Goal: Task Accomplishment & Management: Manage account settings

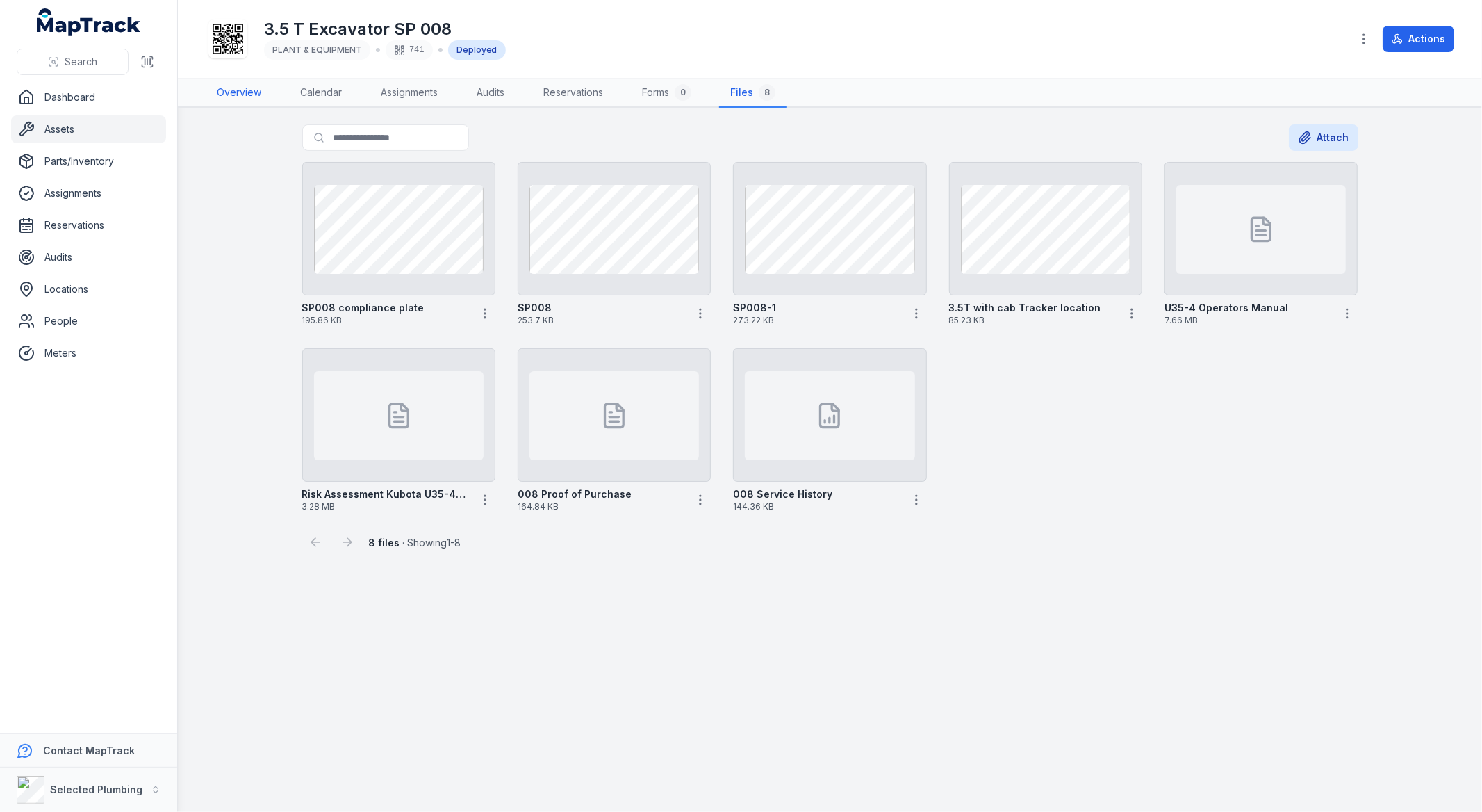
click at [240, 97] on link "Overview" at bounding box center [239, 93] width 67 height 29
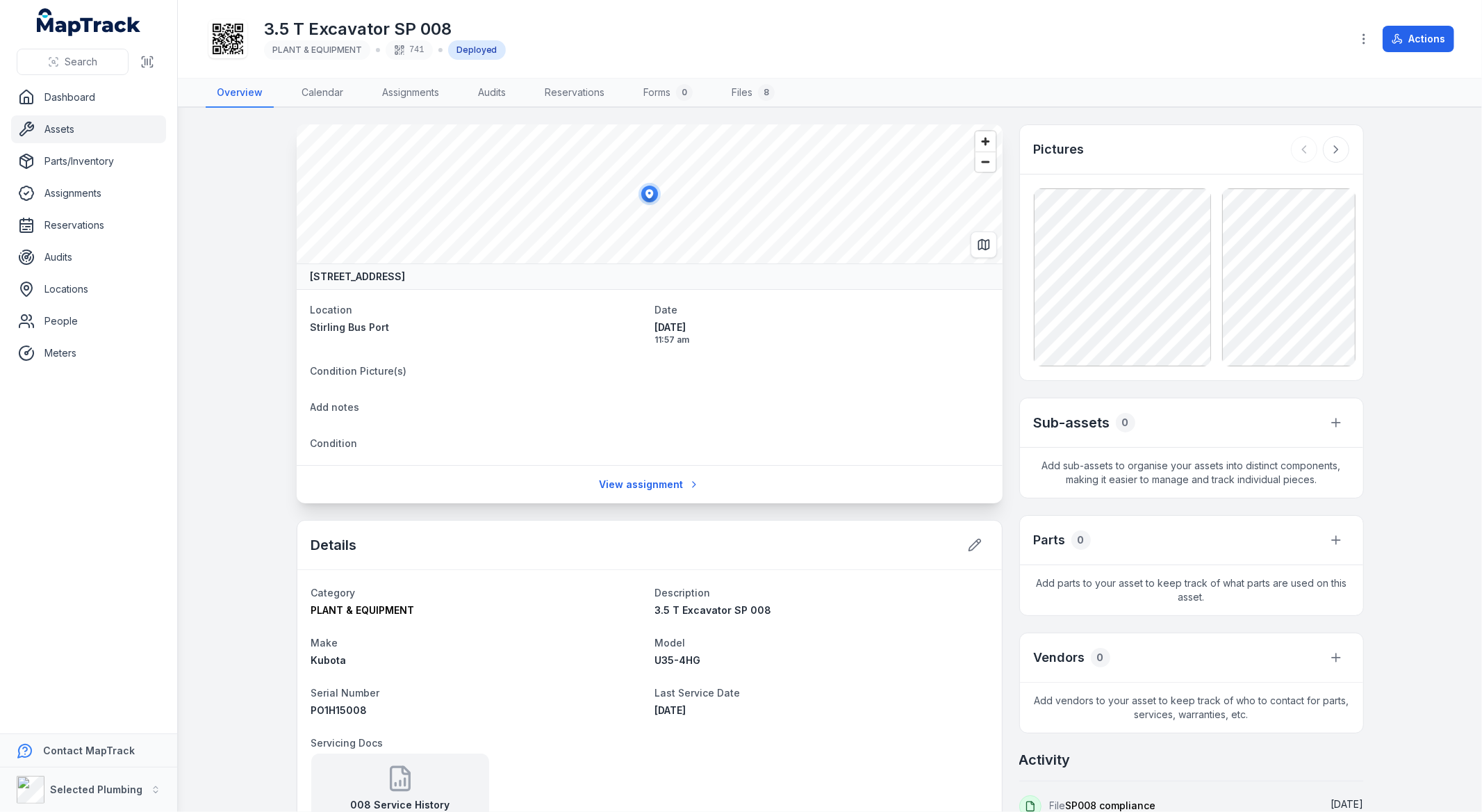
click at [1293, 142] on div at bounding box center [1320, 149] width 58 height 26
click at [1297, 146] on div at bounding box center [1320, 149] width 58 height 26
click at [1302, 151] on div at bounding box center [1320, 149] width 58 height 26
click at [1338, 148] on button at bounding box center [1336, 149] width 26 height 26
click at [1339, 148] on button at bounding box center [1336, 149] width 26 height 26
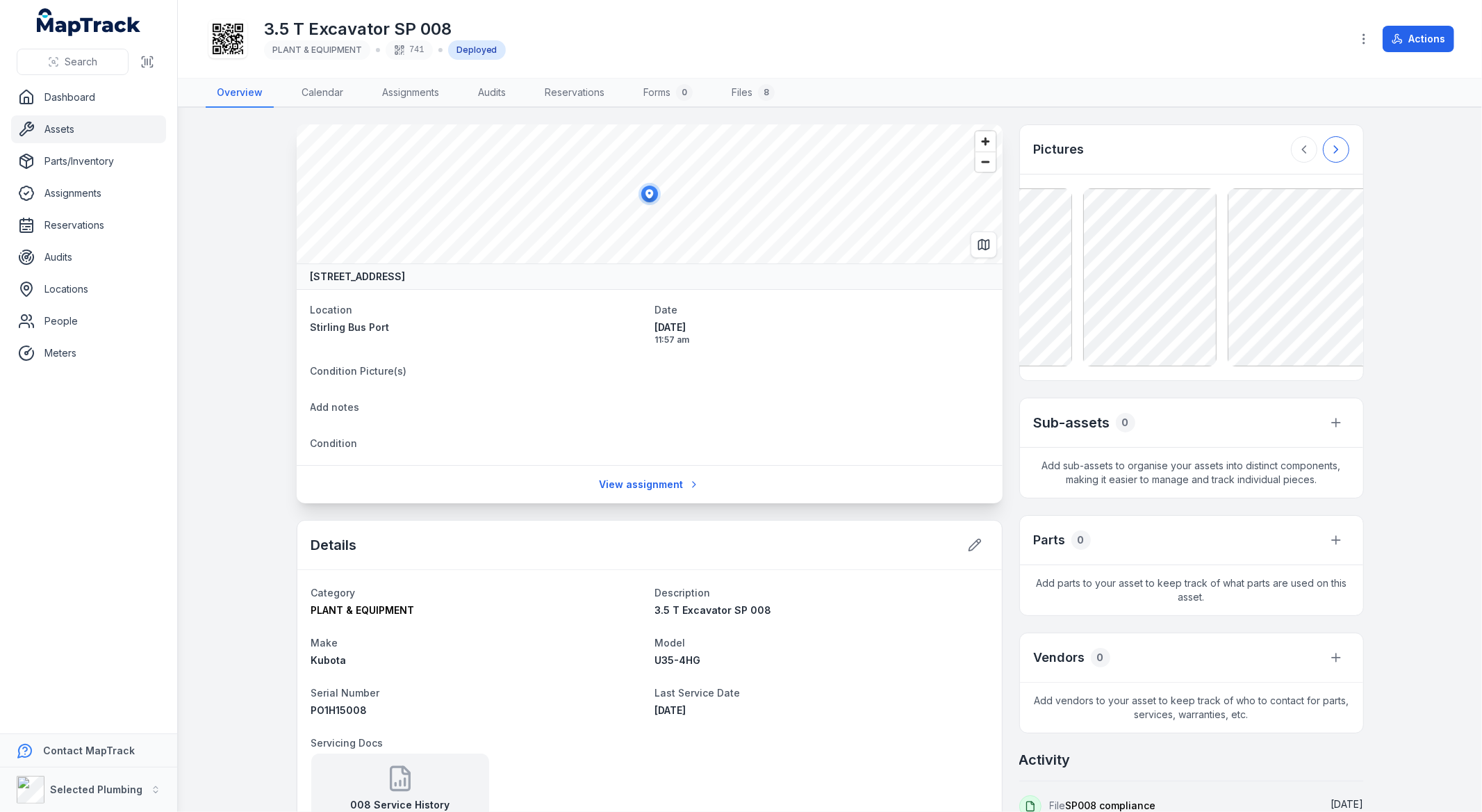
click at [1339, 148] on button at bounding box center [1336, 149] width 26 height 26
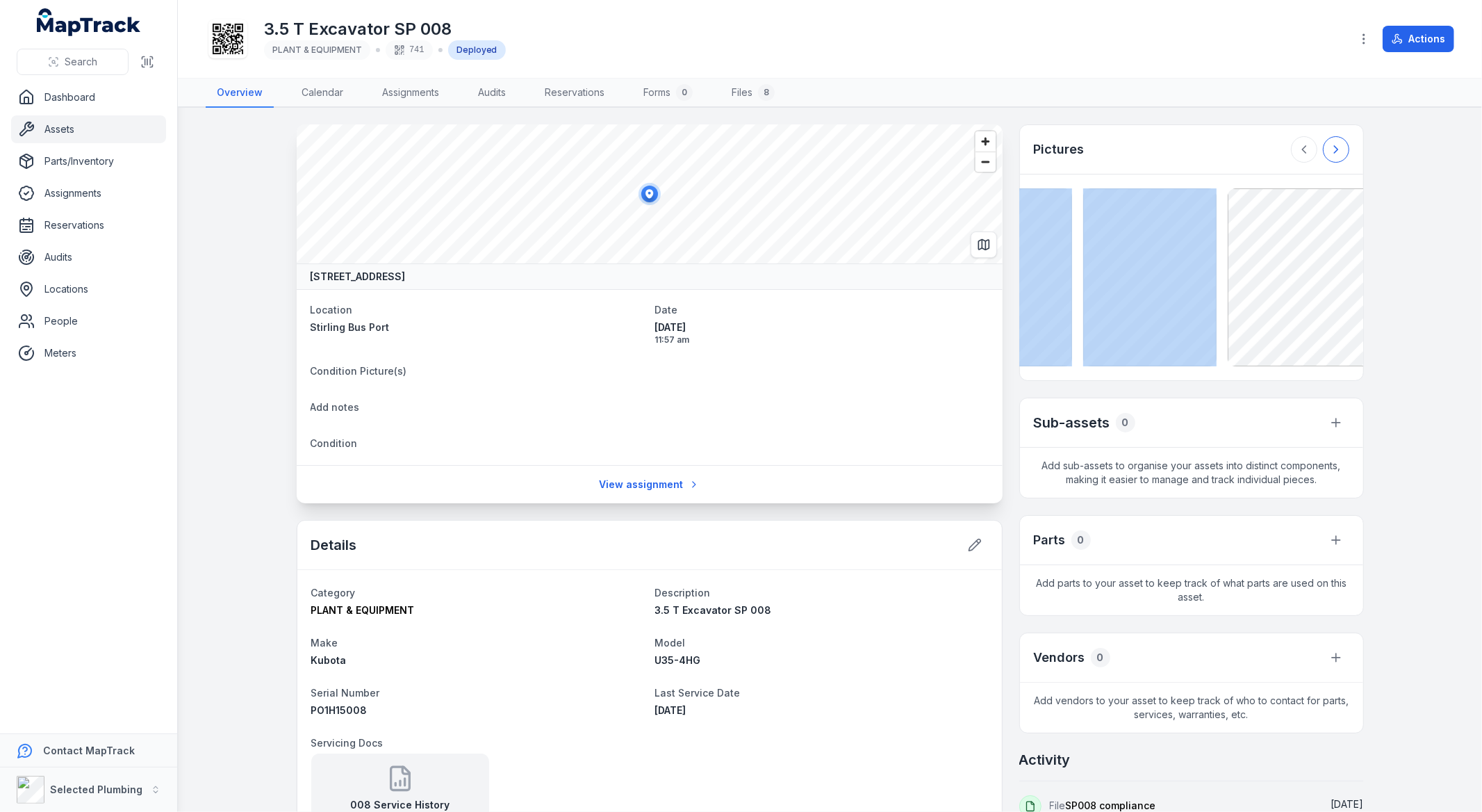
click at [1339, 148] on div at bounding box center [1320, 149] width 58 height 26
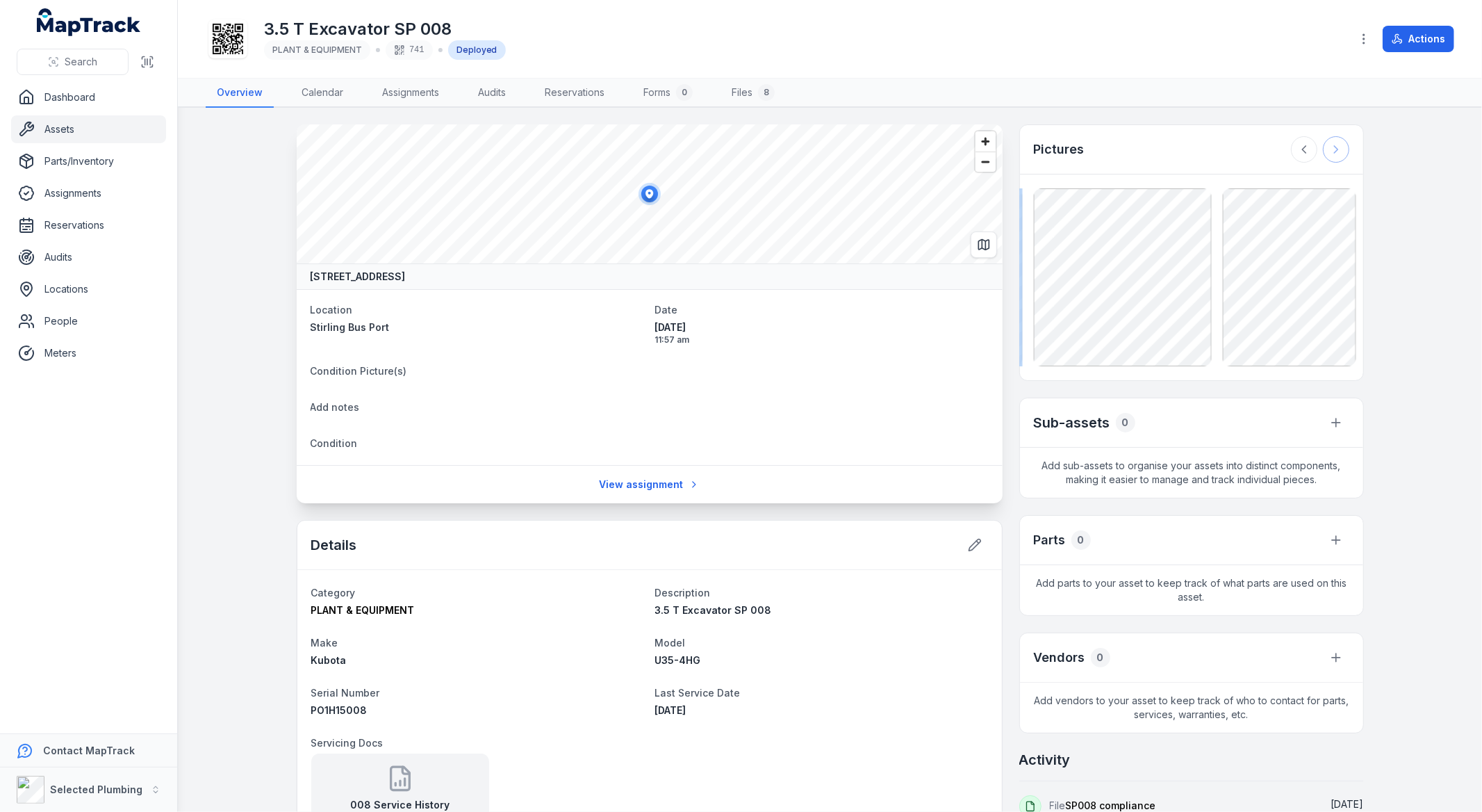
click at [1339, 148] on div at bounding box center [1320, 149] width 58 height 26
click at [1304, 151] on icon at bounding box center [1304, 150] width 14 height 14
click at [1303, 151] on icon at bounding box center [1304, 150] width 14 height 14
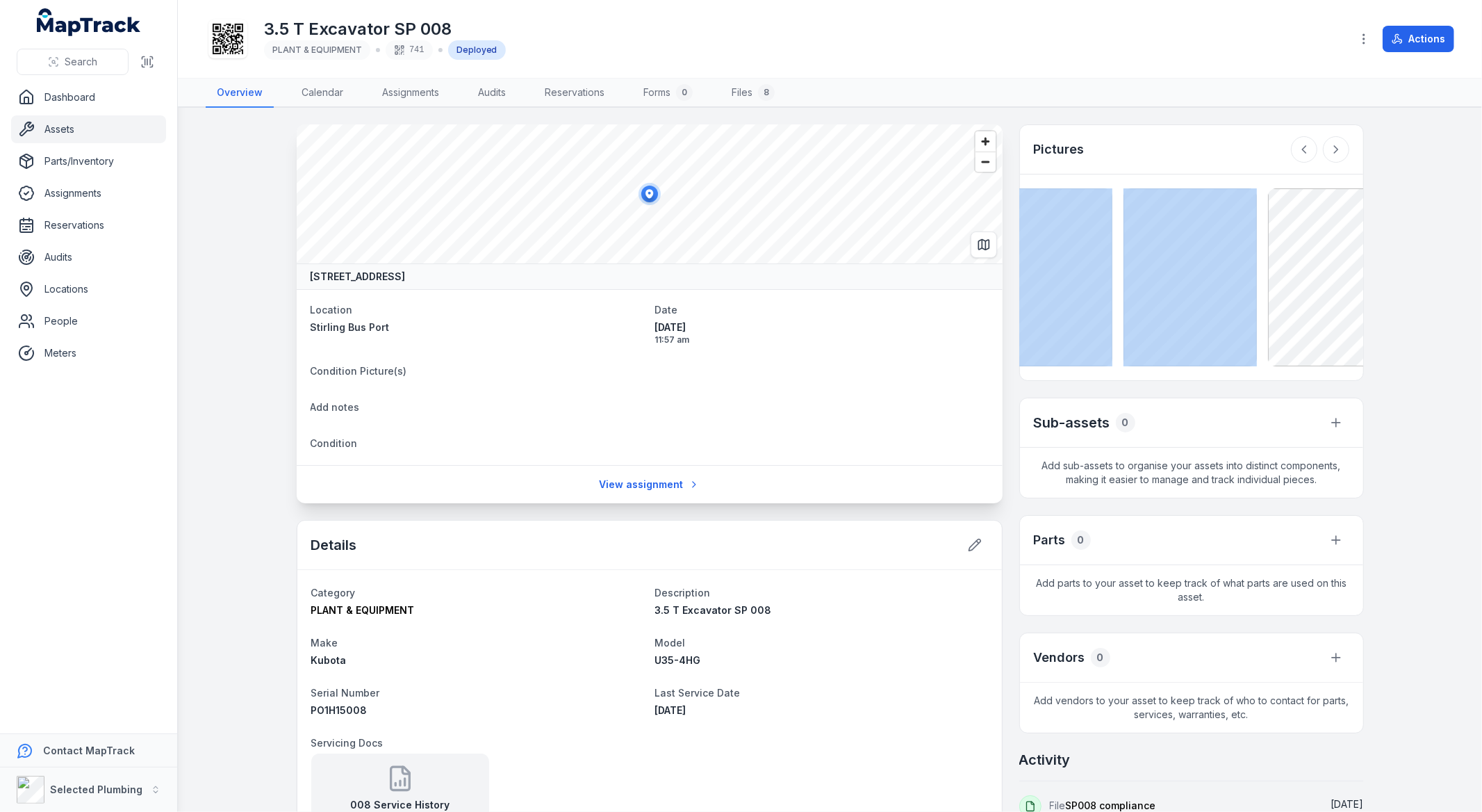
click at [1297, 155] on icon at bounding box center [1304, 150] width 14 height 14
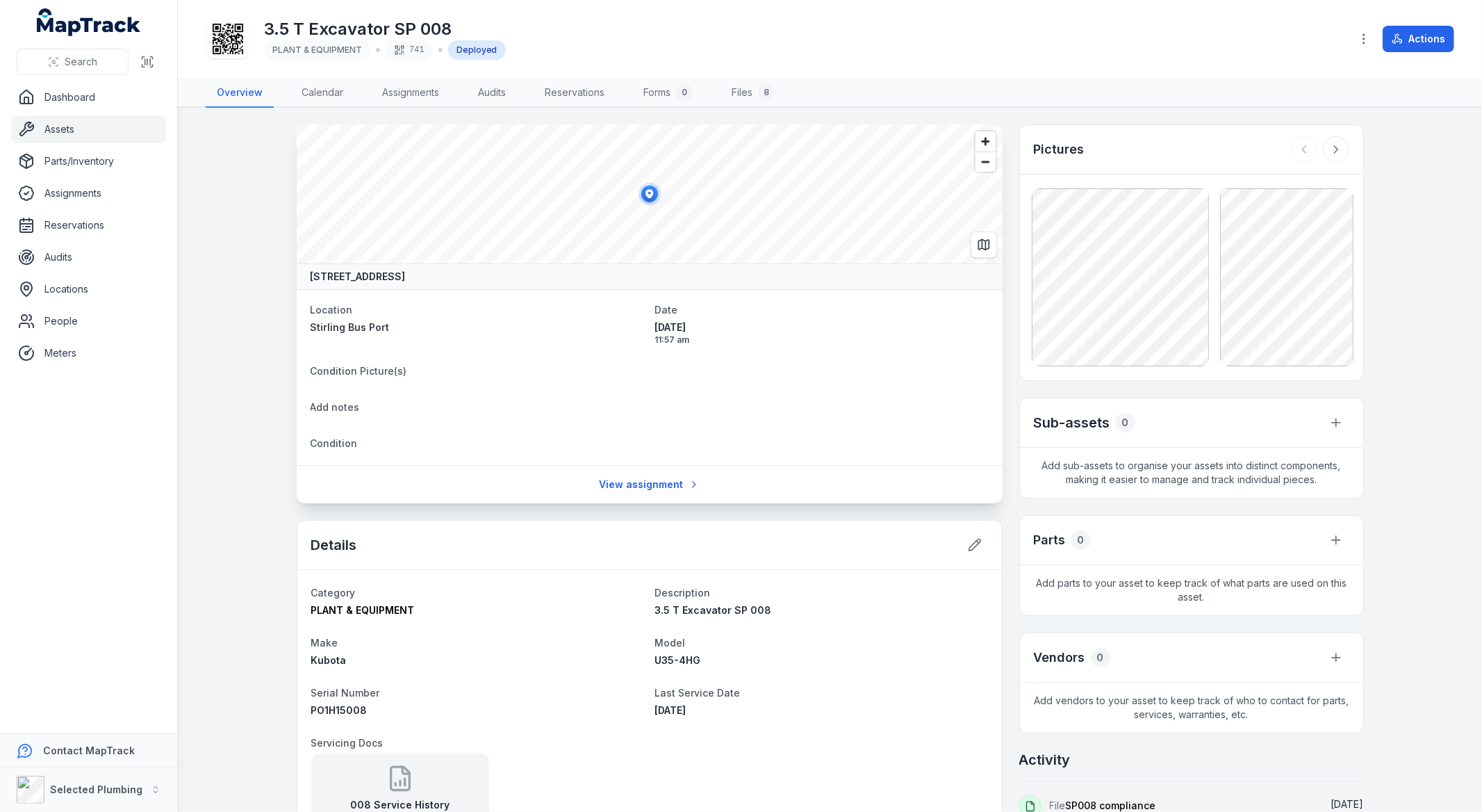
click at [1296, 155] on div at bounding box center [1320, 149] width 58 height 26
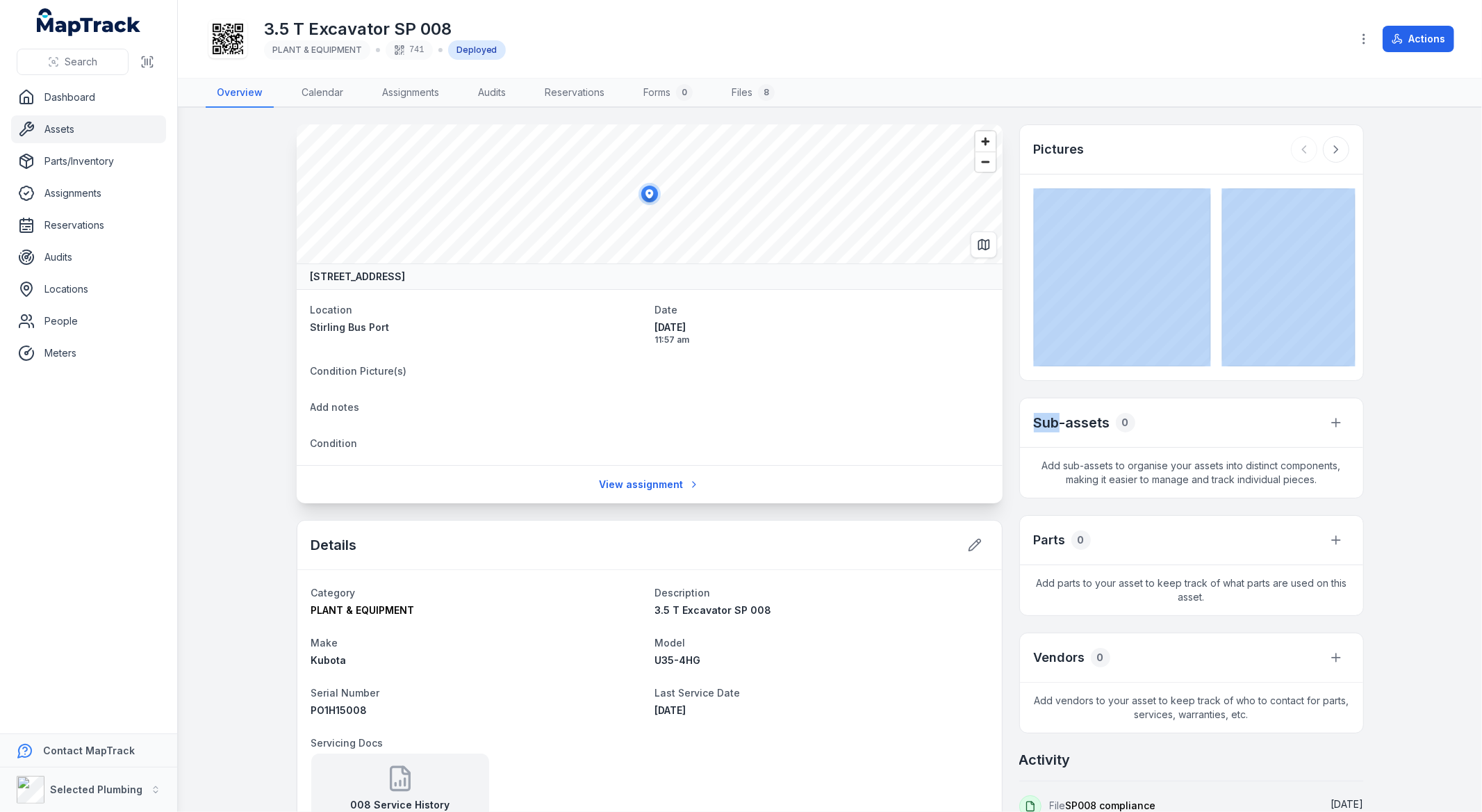
click at [1298, 155] on div at bounding box center [1320, 149] width 58 height 26
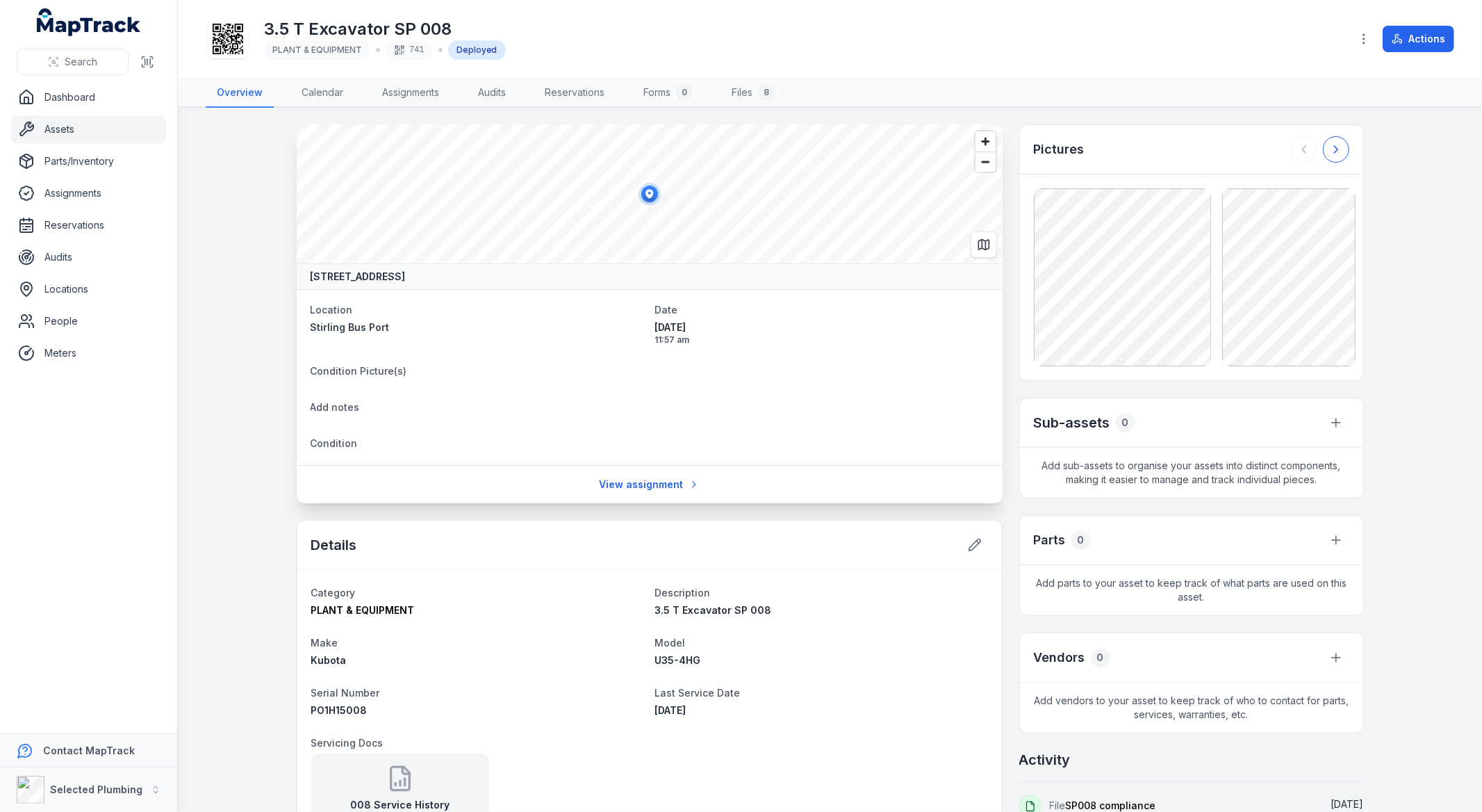
drag, startPoint x: 199, startPoint y: 260, endPoint x: 1330, endPoint y: 150, distance: 1136.3
click at [1334, 150] on icon at bounding box center [1336, 149] width 3 height 7
click at [1297, 147] on icon at bounding box center [1304, 150] width 14 height 14
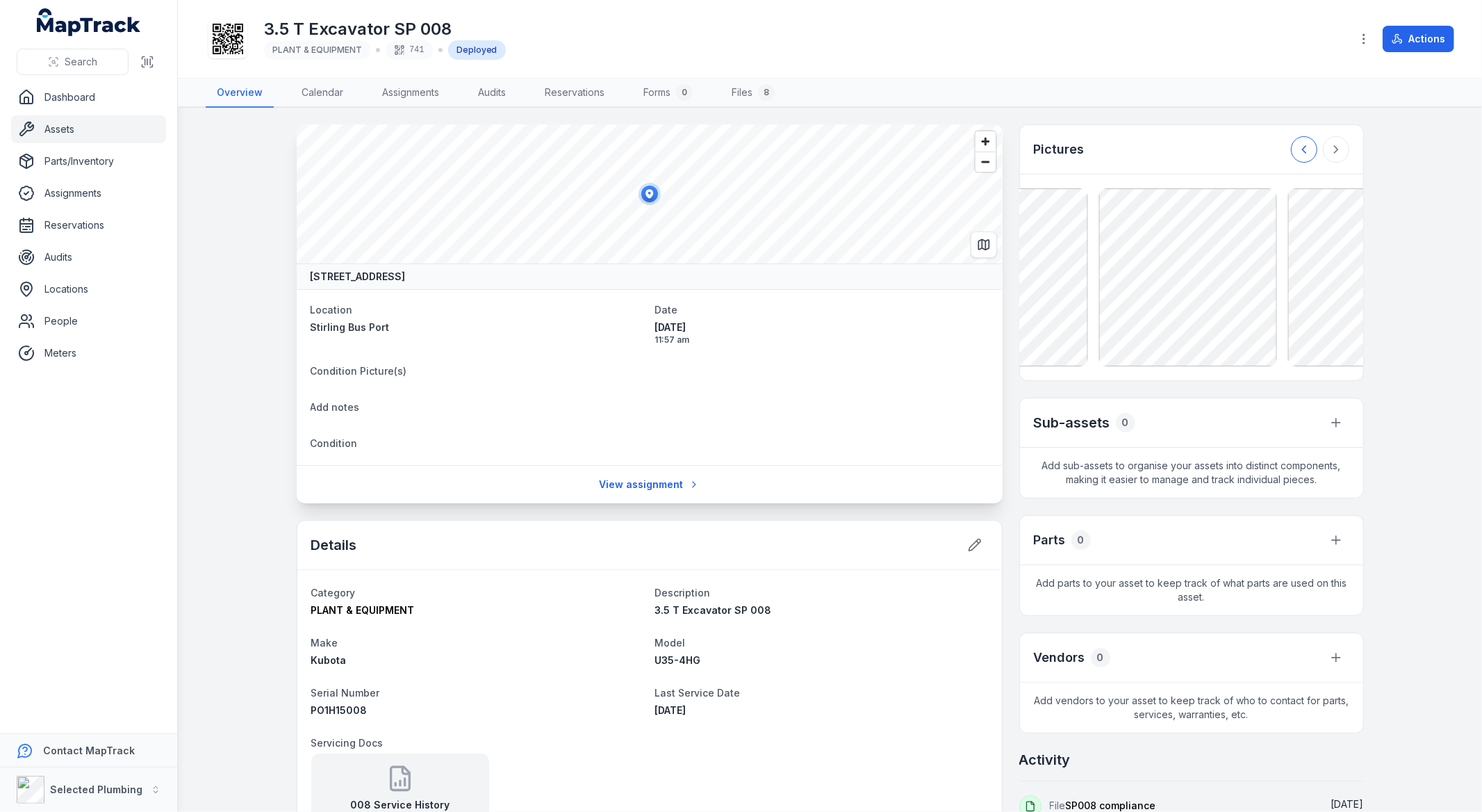
click at [1297, 147] on icon at bounding box center [1304, 150] width 14 height 14
click at [1294, 147] on div at bounding box center [1320, 149] width 58 height 26
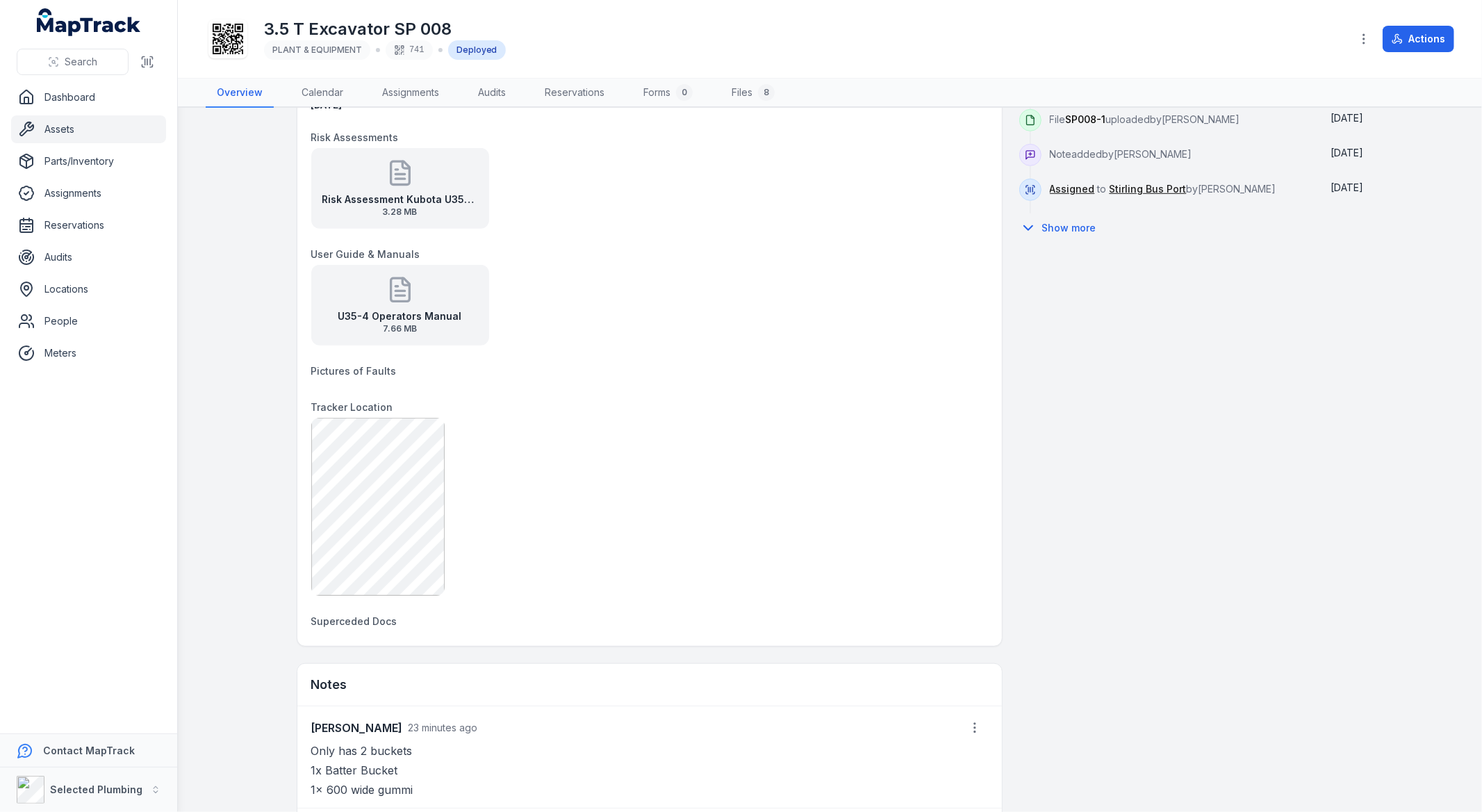
drag, startPoint x: 696, startPoint y: 555, endPoint x: 698, endPoint y: 568, distance: 13.2
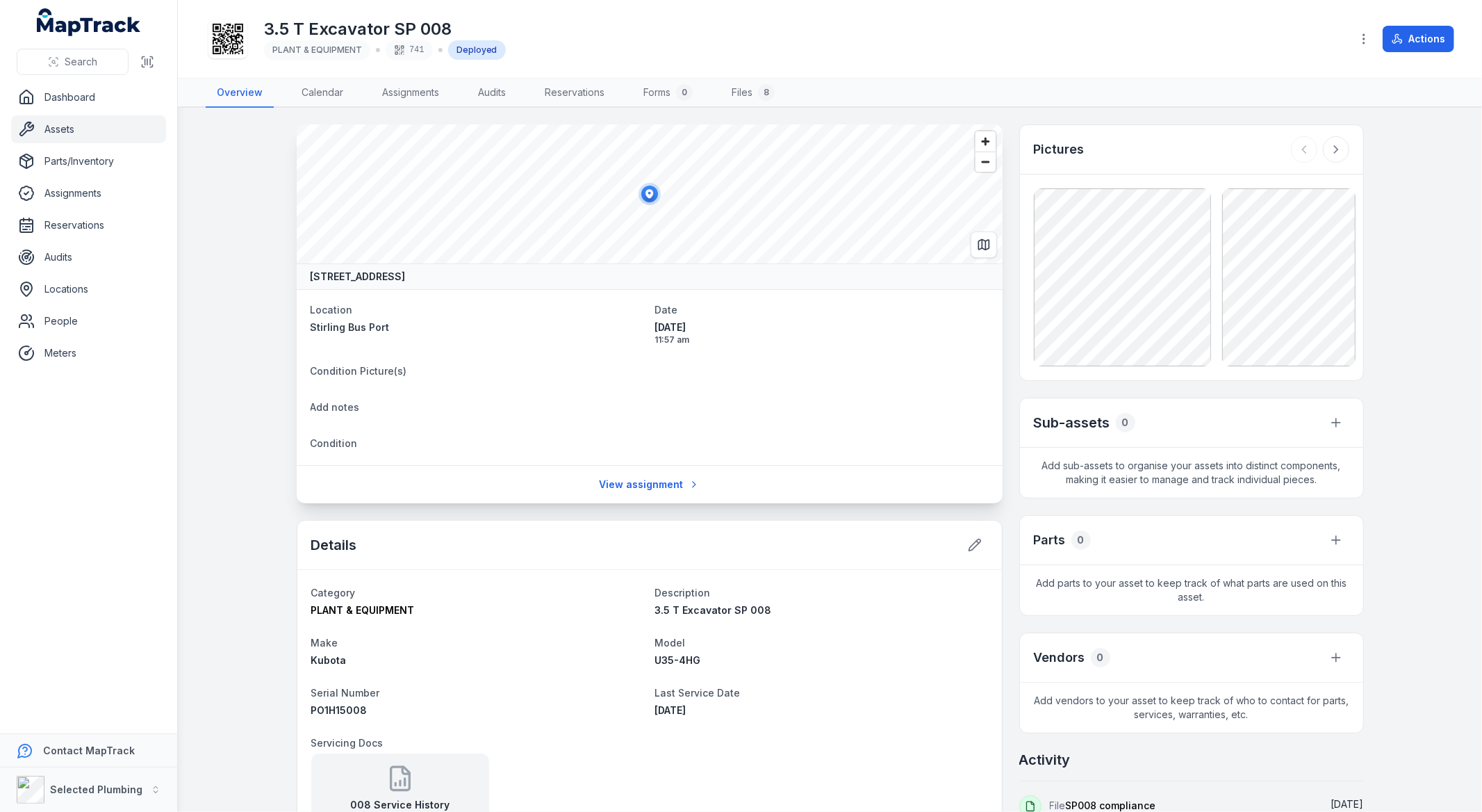
click at [587, 42] on div "3.5 T Excavator SP 008 PLANT & EQUIPMENT 741 Deployed" at bounding box center [773, 39] width 1134 height 44
drag, startPoint x: 235, startPoint y: 4, endPoint x: 609, endPoint y: 14, distance: 374.1
click at [609, 14] on header "Toggle Navigation 3.5 T Excavator SP 008 PLANT & EQUIPMENT 741 Deployed Actions" at bounding box center [829, 39] width 1304 height 79
click at [616, 17] on div "3.5 T Excavator SP 008 PLANT & EQUIPMENT 741 Deployed" at bounding box center [773, 39] width 1134 height 44
drag, startPoint x: 1027, startPoint y: 359, endPoint x: 1130, endPoint y: 380, distance: 105.1
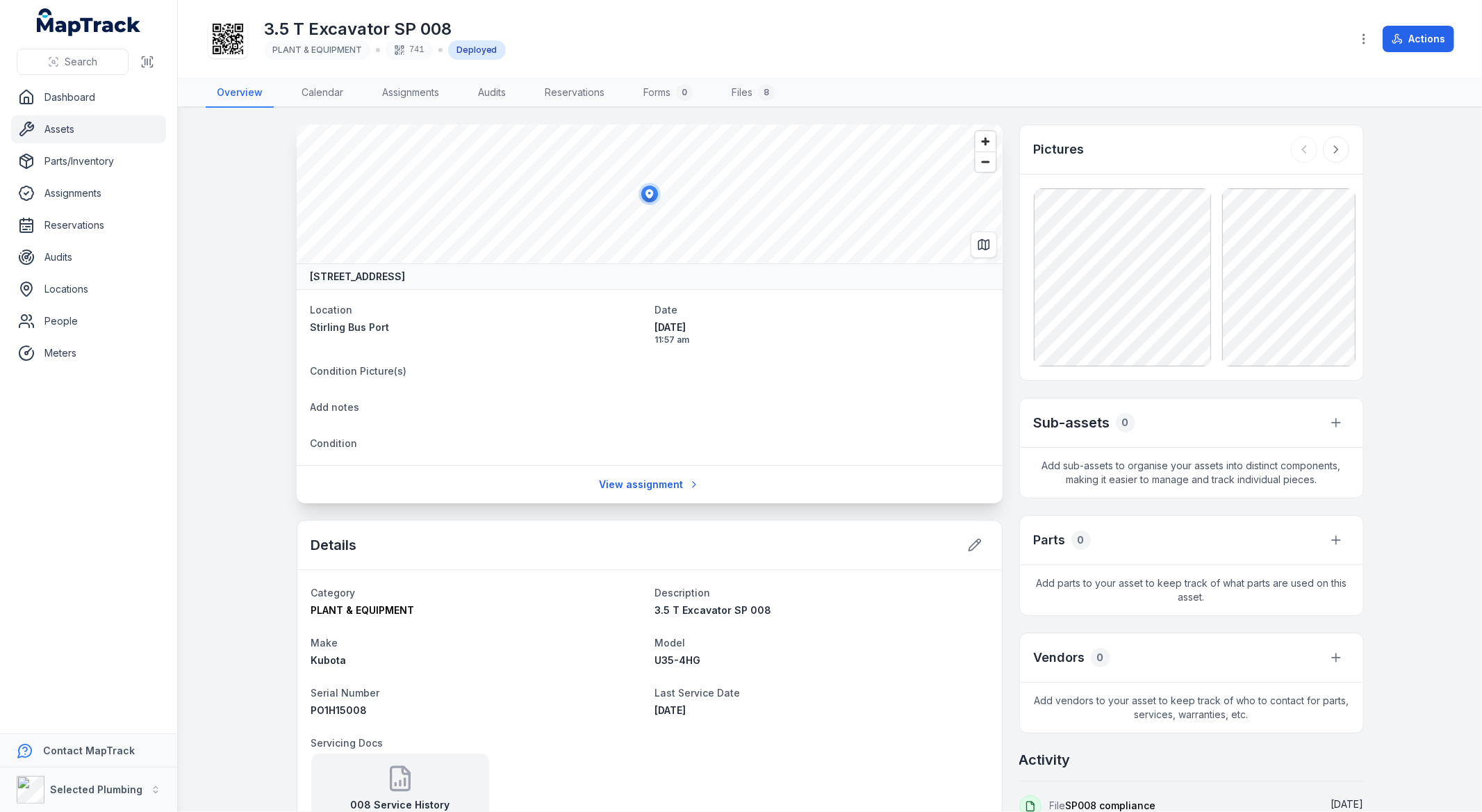
click at [1130, 380] on div "Pictures Sub-assets 0 Add sub-assets to organise your assets into distinct comp…" at bounding box center [1192, 570] width 345 height 890
click at [968, 548] on icon at bounding box center [975, 545] width 14 height 14
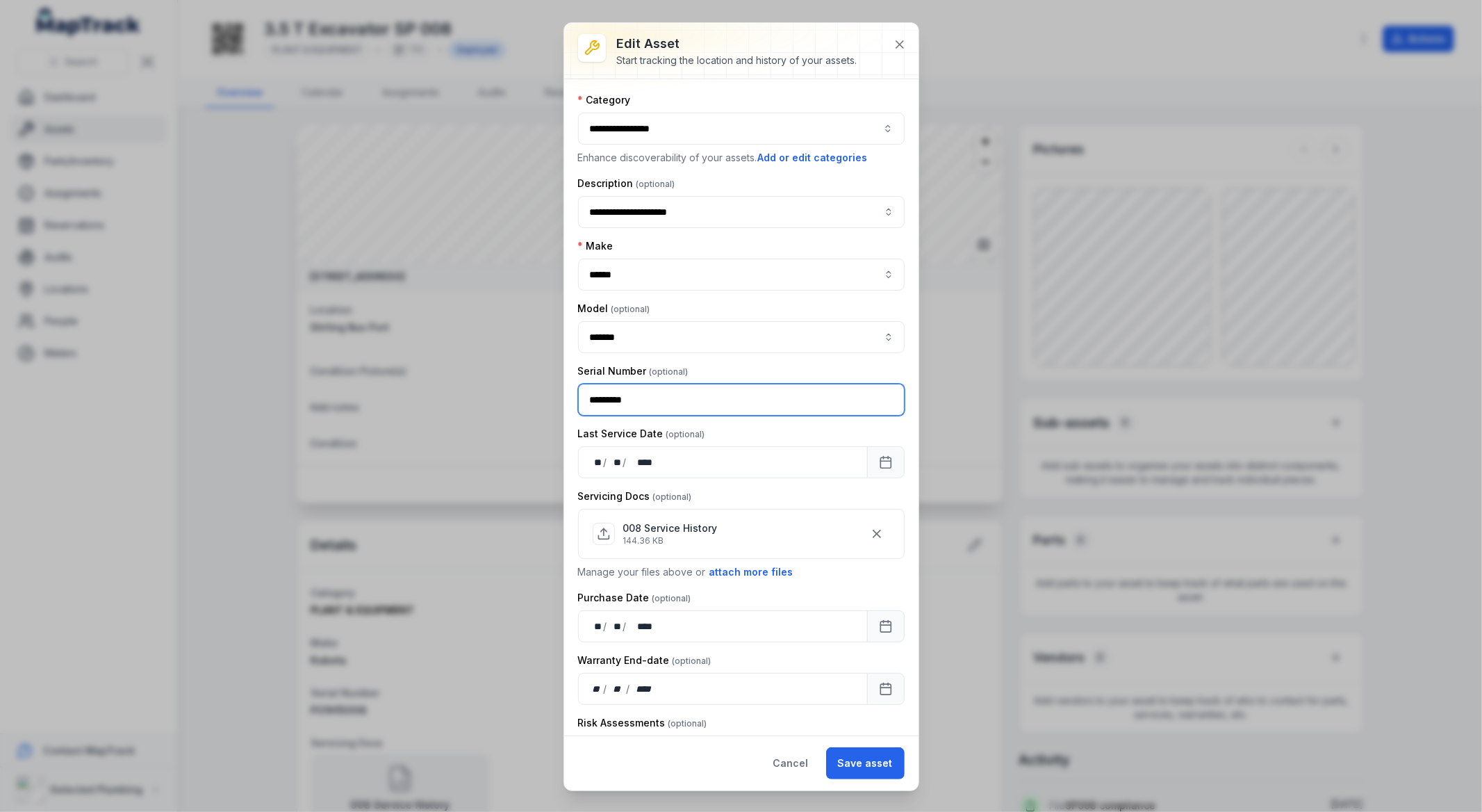
drag, startPoint x: 615, startPoint y: 400, endPoint x: 566, endPoint y: 400, distance: 49.0
click at [566, 400] on div "**********" at bounding box center [741, 406] width 354 height 656
type input "*****"
click at [859, 758] on button "Save asset" at bounding box center [866, 763] width 79 height 32
